Goal: Check status: Check status

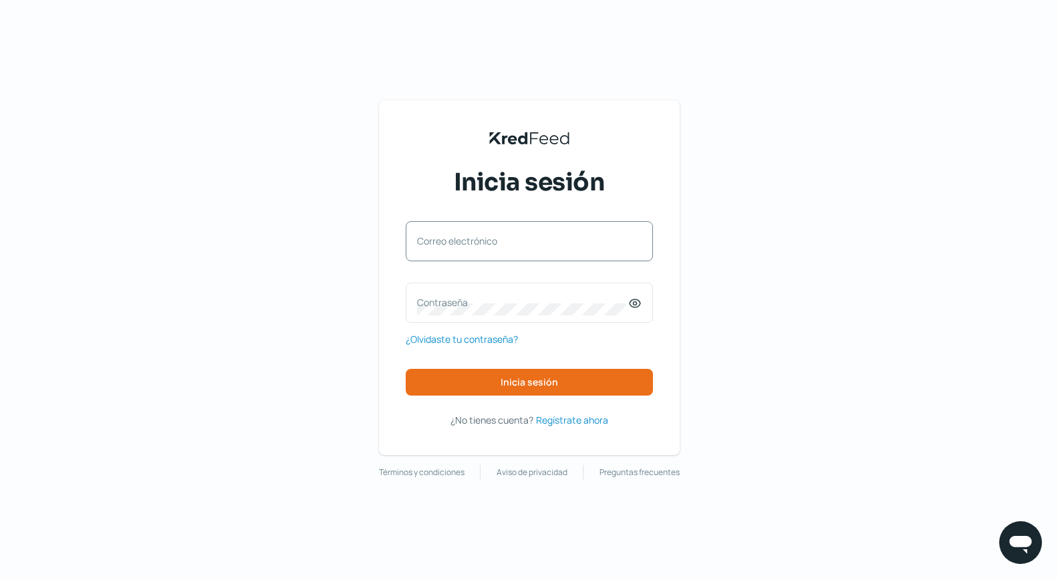
click at [554, 237] on label "Correo electrónico" at bounding box center [522, 241] width 211 height 13
click at [554, 242] on input "Correo electrónico" at bounding box center [529, 248] width 225 height 12
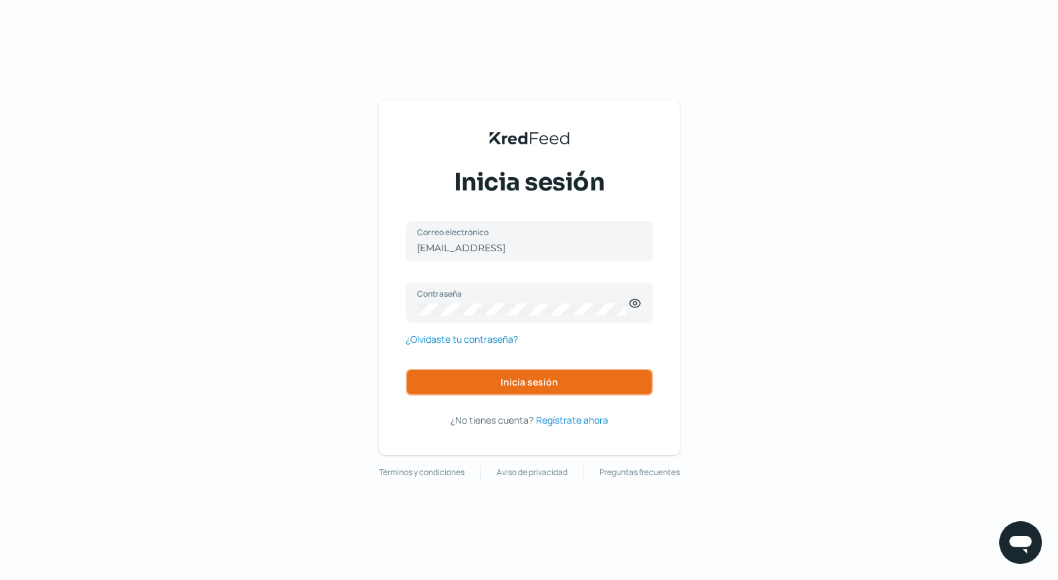
click at [532, 382] on span "Inicia sesión" at bounding box center [529, 382] width 57 height 9
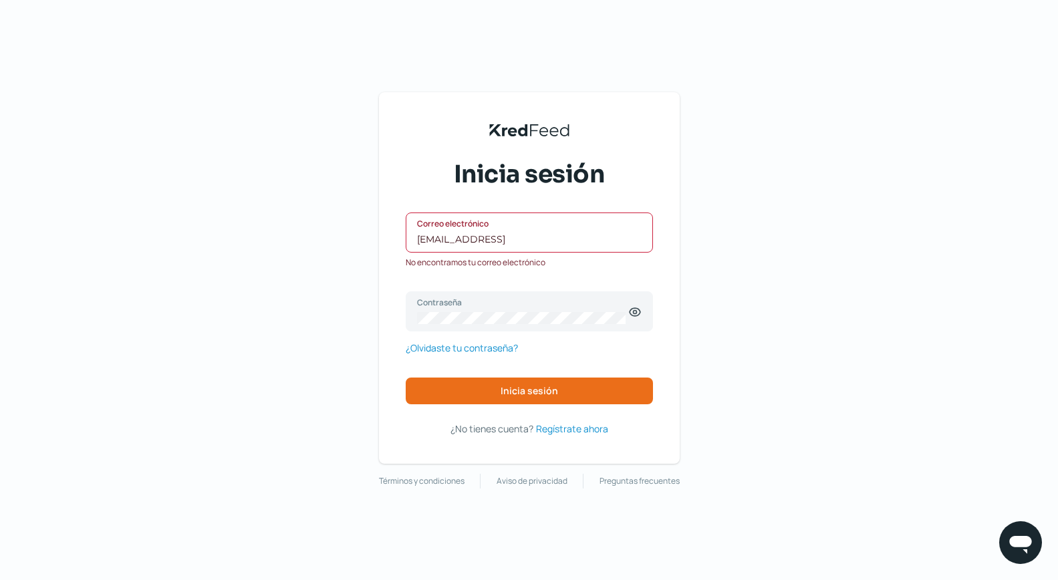
click at [534, 240] on input "[EMAIL_ADDRESS]" at bounding box center [529, 239] width 225 height 12
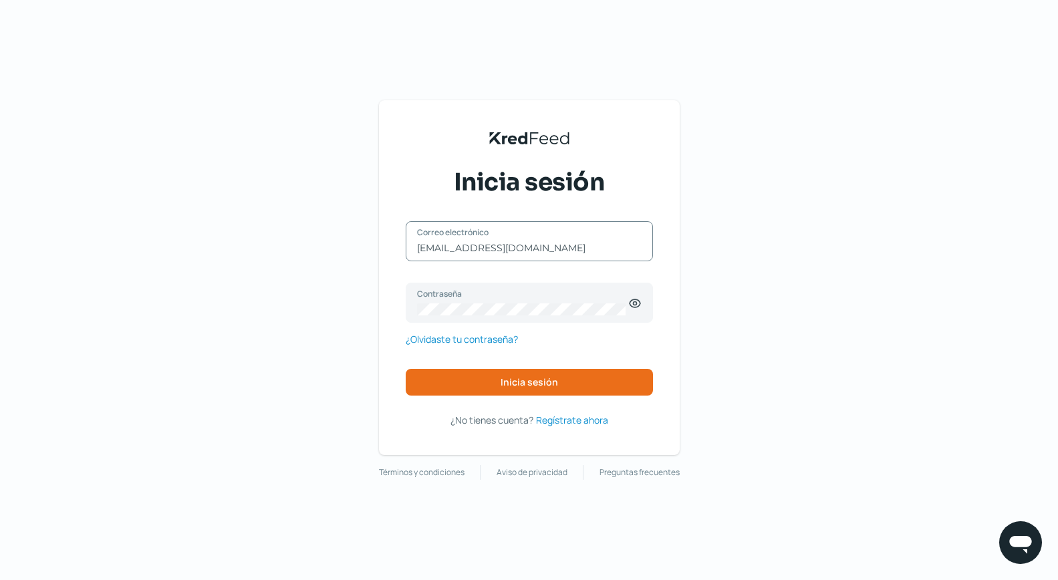
type input "[EMAIL_ADDRESS][DOMAIN_NAME]"
click at [602, 239] on div "[EMAIL_ADDRESS][DOMAIN_NAME] Correo electrónico" at bounding box center [529, 241] width 247 height 40
click at [630, 301] on icon at bounding box center [634, 303] width 11 height 8
click at [527, 378] on span "Inicia sesión" at bounding box center [529, 382] width 57 height 9
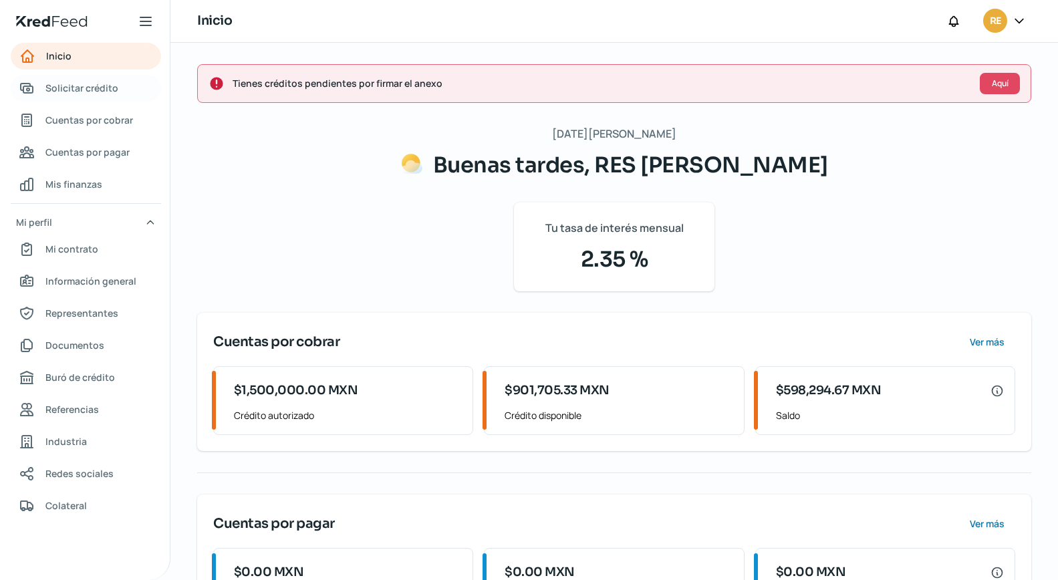
click at [67, 83] on span "Solicitar crédito" at bounding box center [81, 88] width 73 height 17
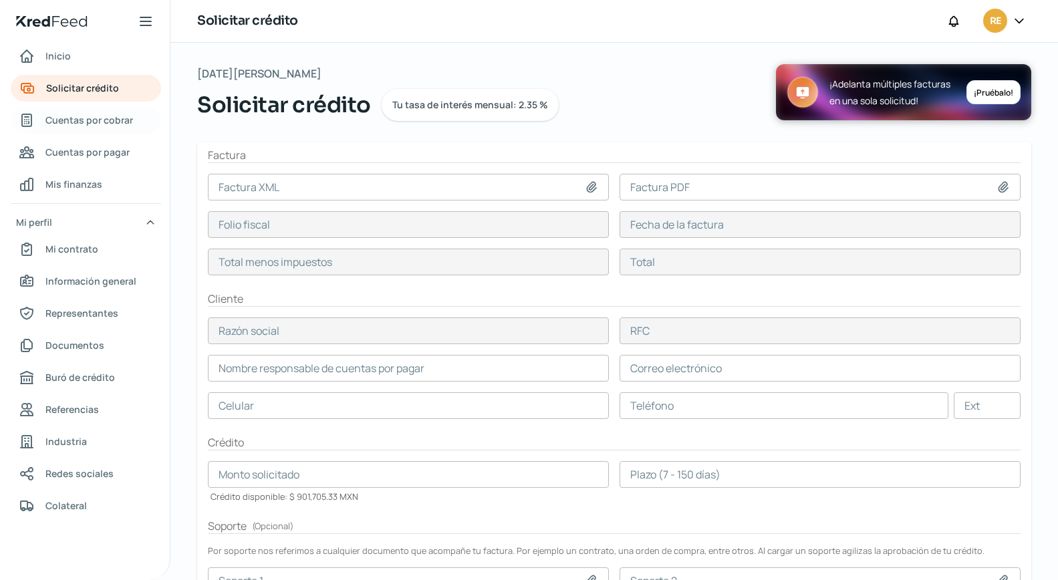
click at [110, 124] on span "Cuentas por cobrar" at bounding box center [89, 120] width 88 height 17
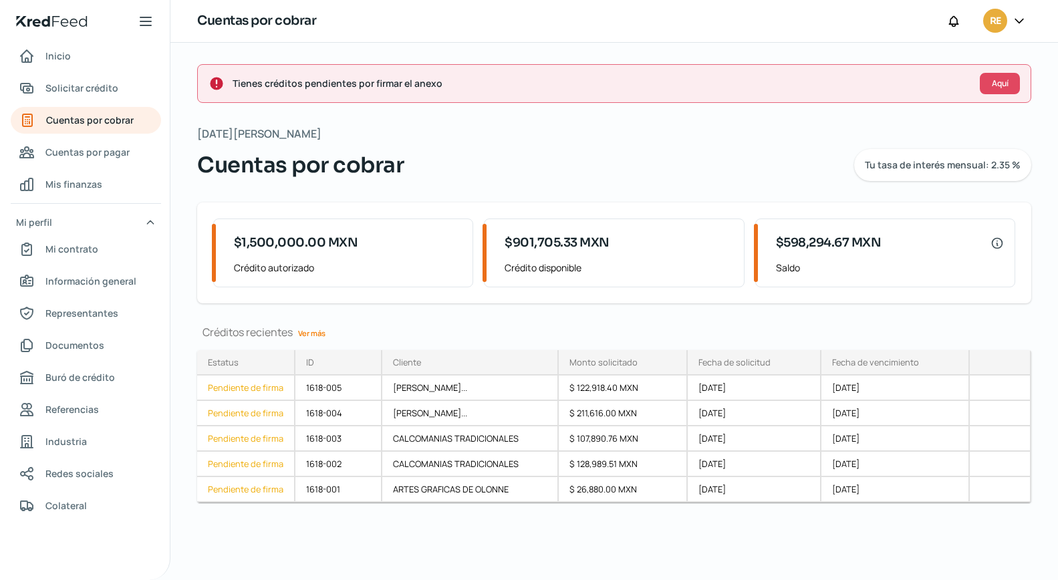
click at [316, 335] on link "Ver más" at bounding box center [312, 333] width 38 height 21
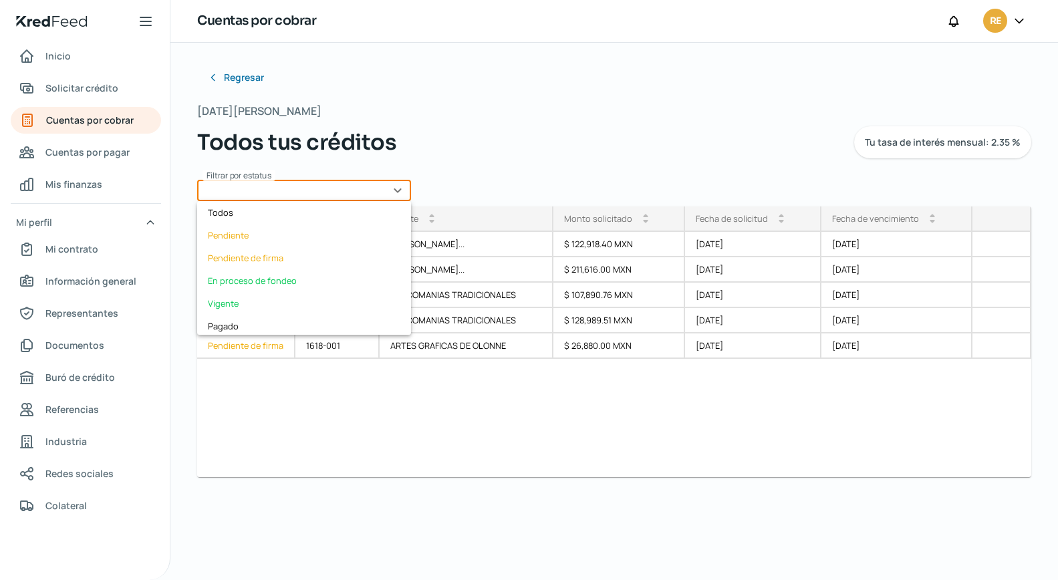
click at [399, 191] on input "text" at bounding box center [304, 190] width 214 height 21
click at [303, 281] on div "En proceso de fondeo" at bounding box center [304, 280] width 214 height 23
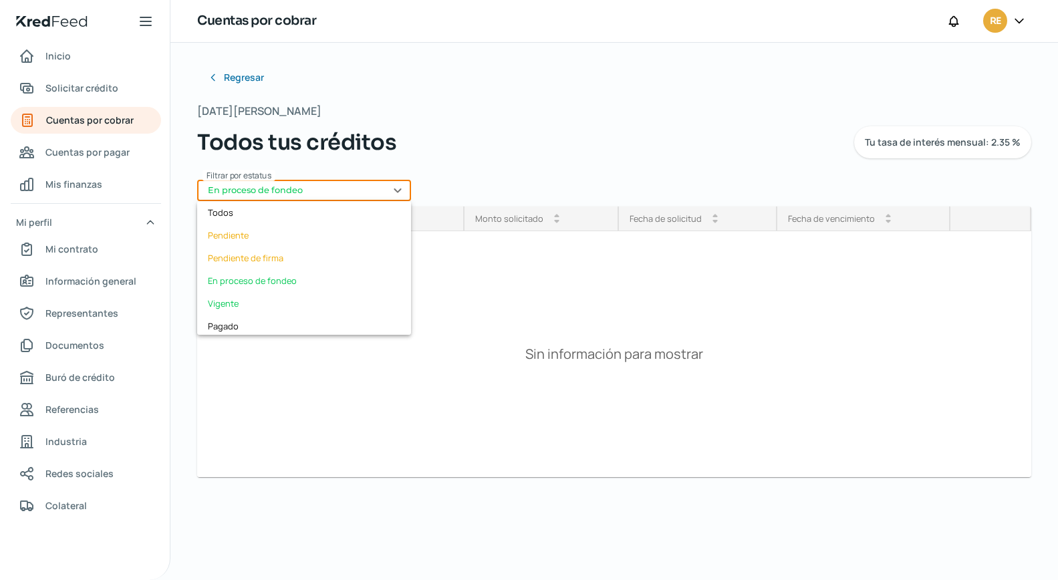
click at [402, 184] on input "En proceso de fondeo" at bounding box center [304, 190] width 214 height 21
click at [283, 260] on div "Pendiente de firma" at bounding box center [304, 258] width 214 height 23
type input "Pendiente de firma"
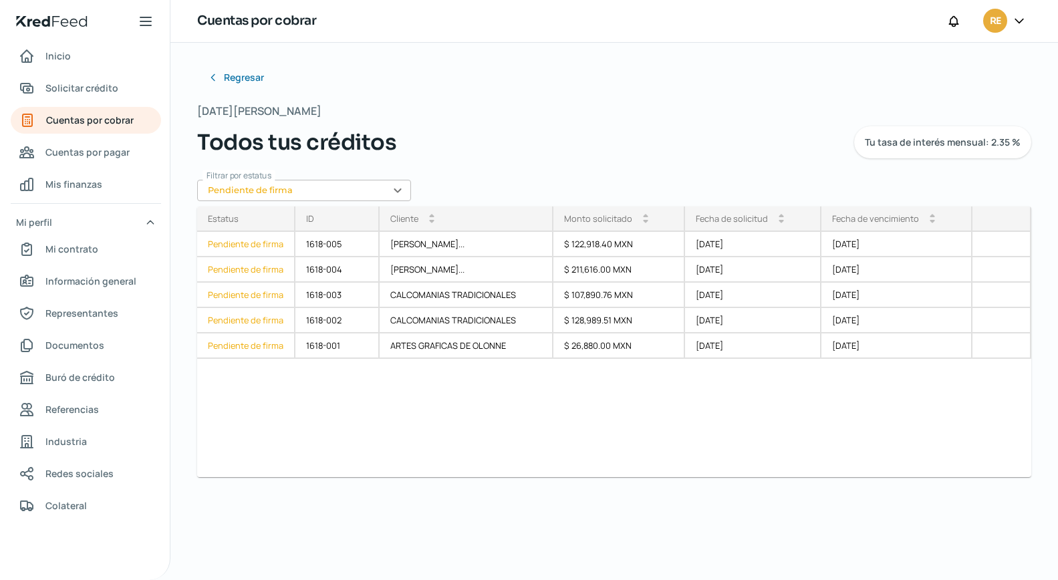
click at [394, 188] on input "Pendiente de firma" at bounding box center [304, 190] width 214 height 21
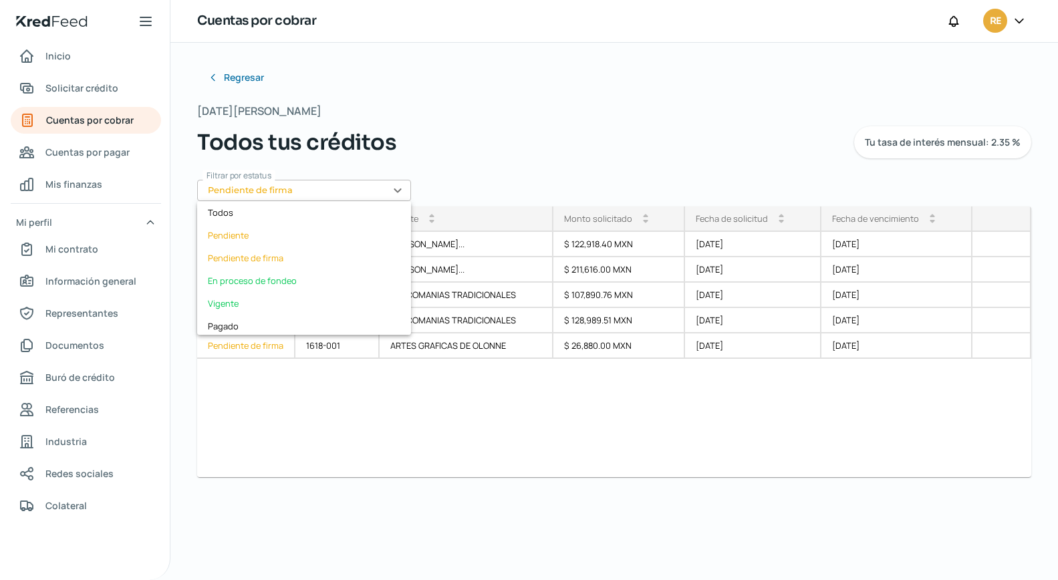
click at [291, 258] on div "Pendiente de firma" at bounding box center [304, 258] width 214 height 23
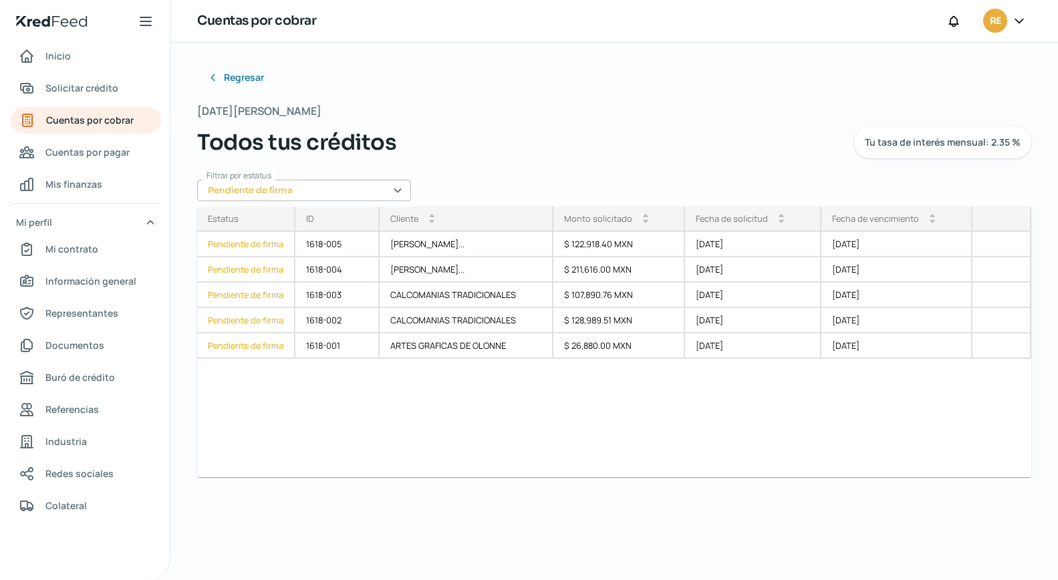
click at [1014, 21] on icon at bounding box center [1018, 20] width 13 height 13
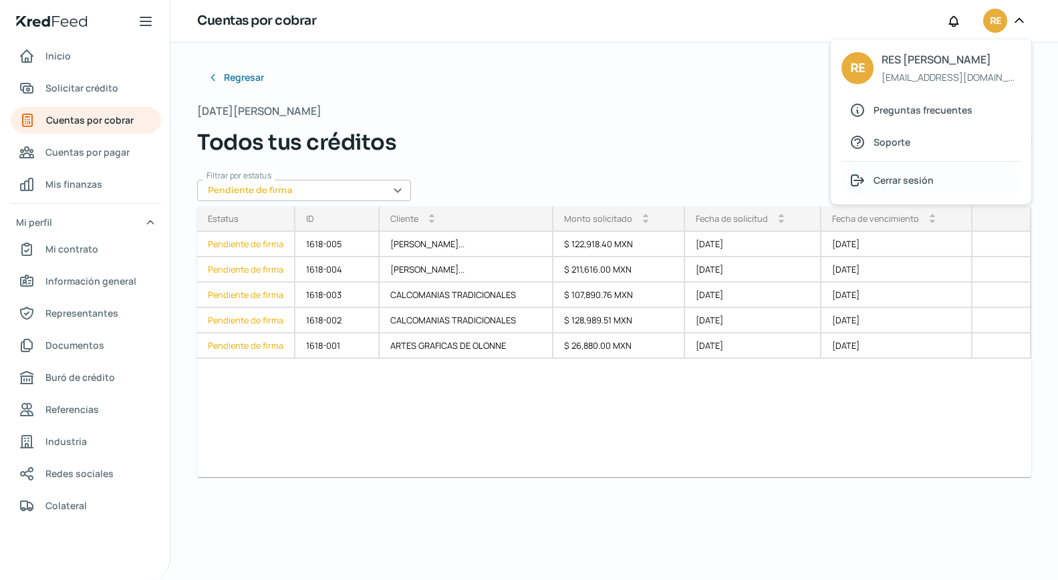
drag, startPoint x: 905, startPoint y: 181, endPoint x: 881, endPoint y: 178, distance: 23.6
click at [899, 181] on span "Cerrar sesión" at bounding box center [903, 180] width 60 height 17
